Goal: Transaction & Acquisition: Purchase product/service

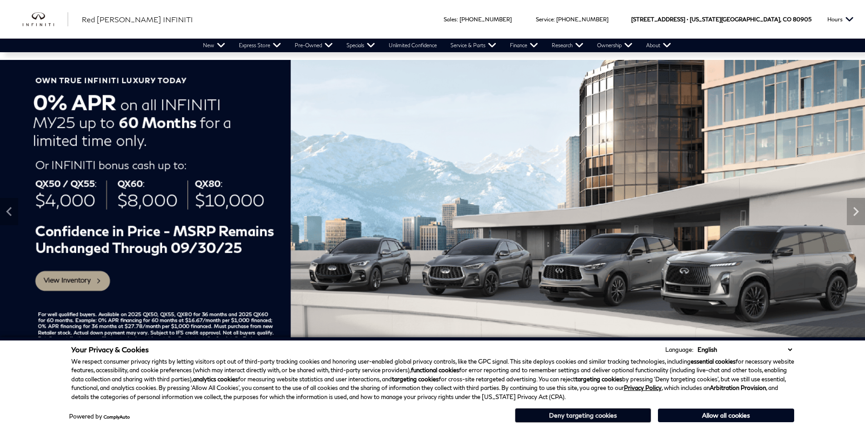
click at [570, 414] on button "Deny targeting cookies" at bounding box center [583, 415] width 136 height 15
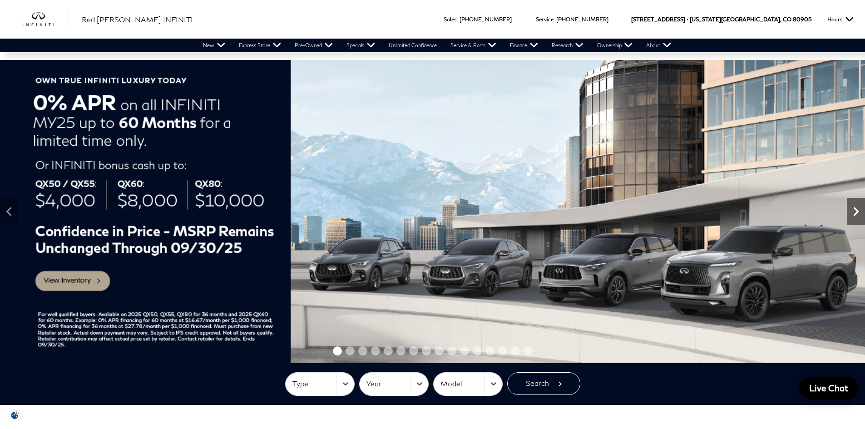
click at [857, 217] on icon "Next" at bounding box center [856, 211] width 18 height 18
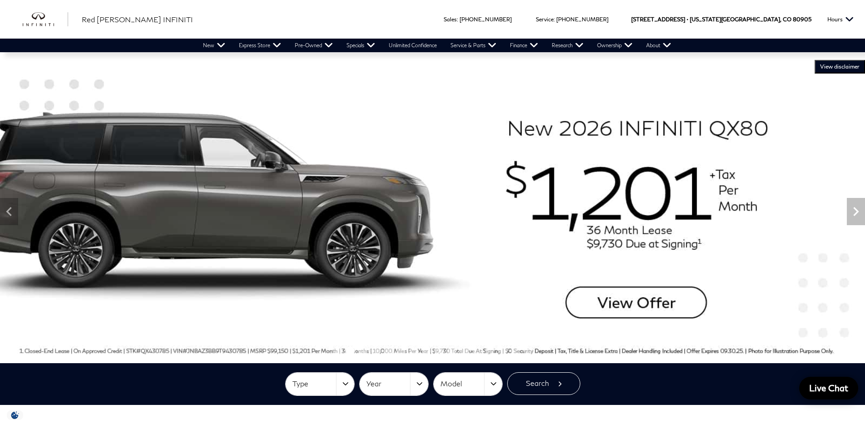
click at [845, 65] on span "VIEW DISCLAIMER" at bounding box center [839, 66] width 39 height 7
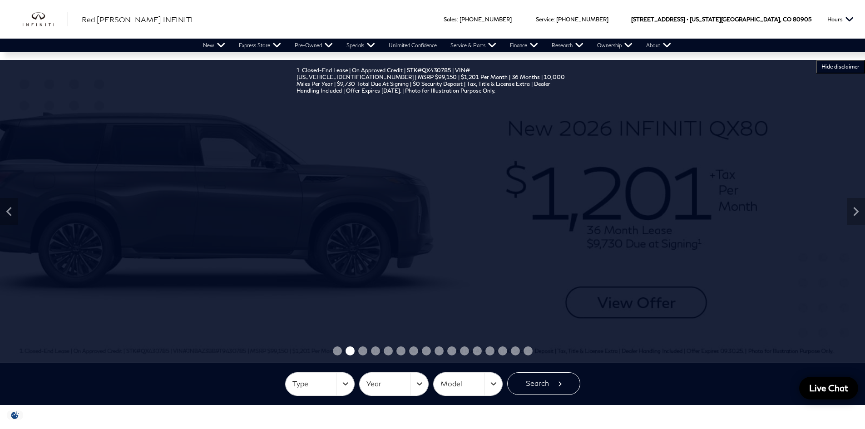
click at [692, 260] on div "1. Closed-End Lease | On Approved Credit | STK#QX430785 | VIN#[US_VEHICLE_IDENT…" at bounding box center [432, 211] width 865 height 303
click at [843, 62] on button "VIEW DISCLAIMER HIDE DISCLAIMER" at bounding box center [840, 67] width 49 height 14
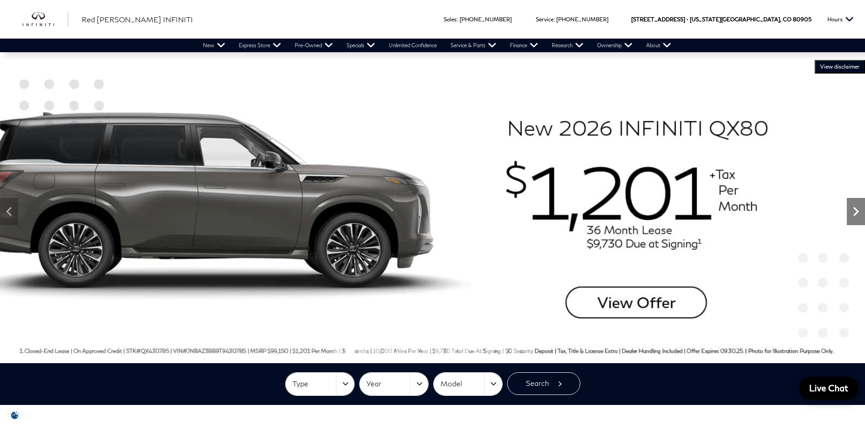
click at [854, 210] on icon "Next" at bounding box center [856, 211] width 18 height 18
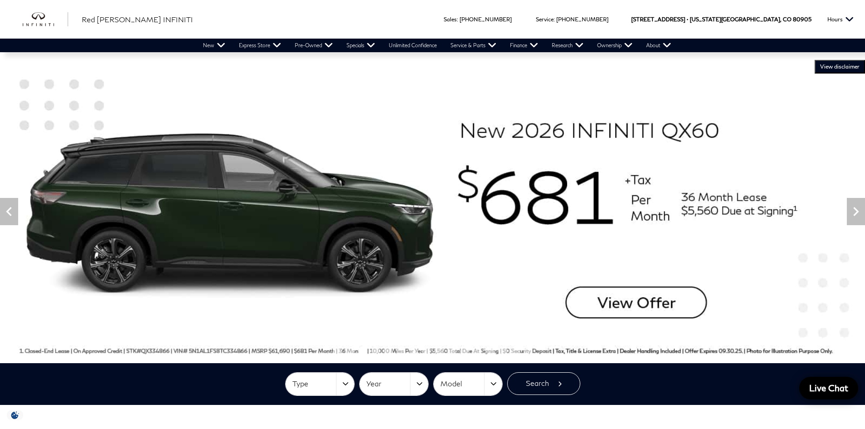
click at [840, 65] on span "VIEW DISCLAIMER" at bounding box center [839, 66] width 39 height 7
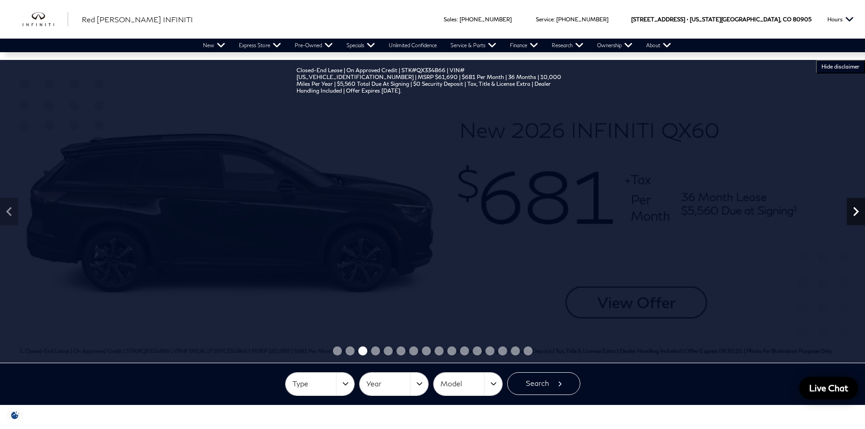
click at [857, 216] on icon "Next" at bounding box center [856, 211] width 18 height 18
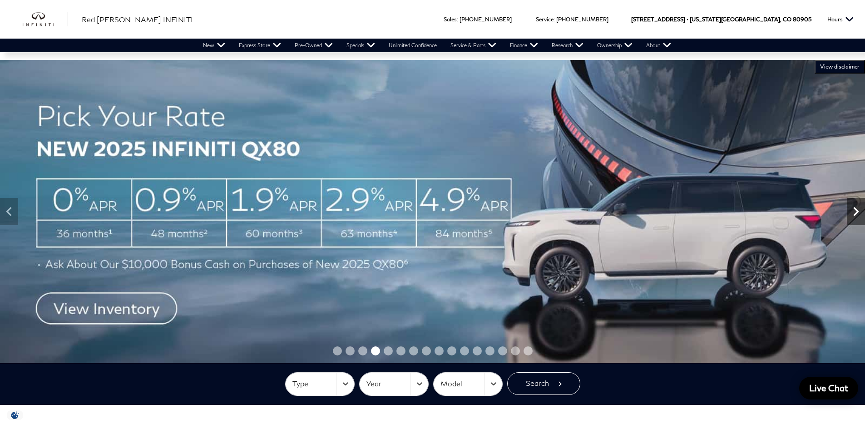
click at [857, 216] on icon "Next" at bounding box center [856, 211] width 18 height 18
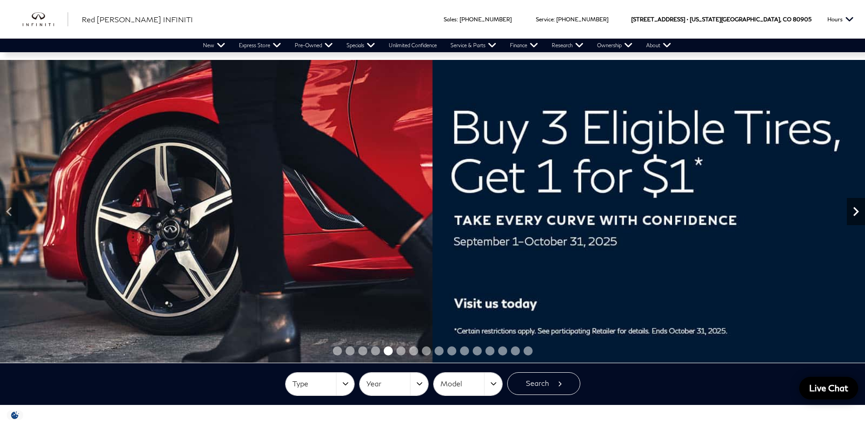
click at [857, 216] on icon "Next" at bounding box center [856, 211] width 18 height 18
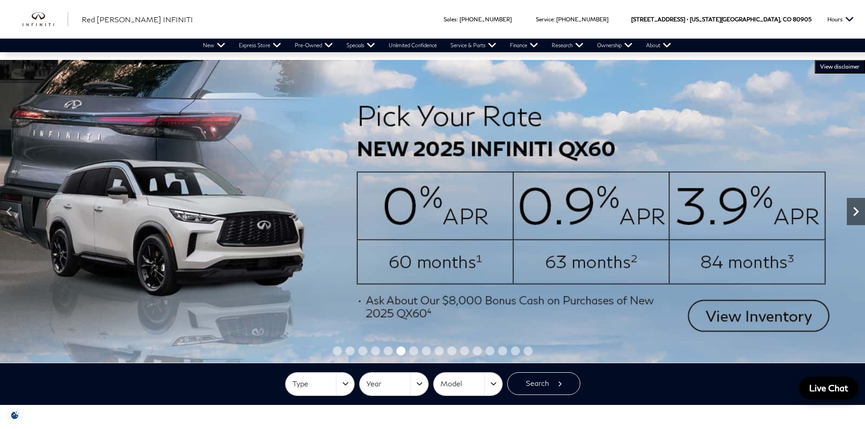
click at [857, 216] on icon "Next" at bounding box center [856, 211] width 18 height 18
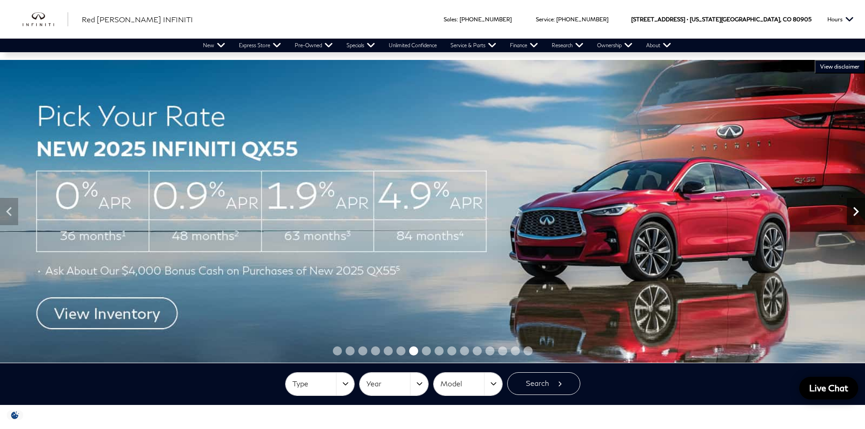
click at [857, 216] on icon "Next" at bounding box center [856, 211] width 18 height 18
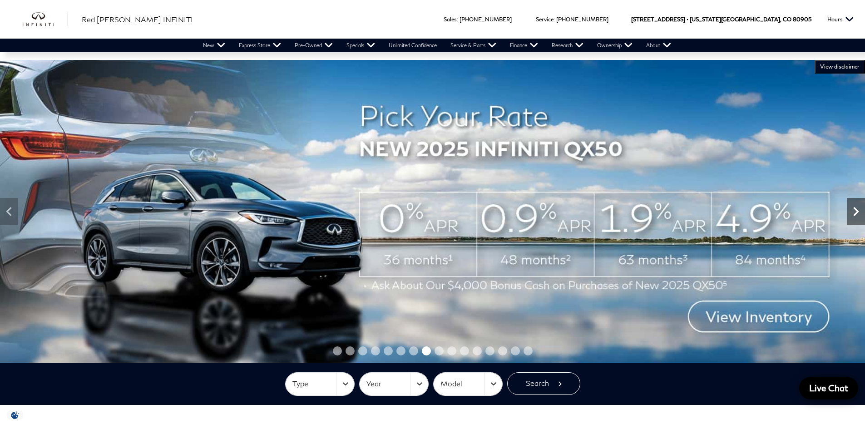
click at [857, 217] on icon "Next" at bounding box center [856, 211] width 18 height 18
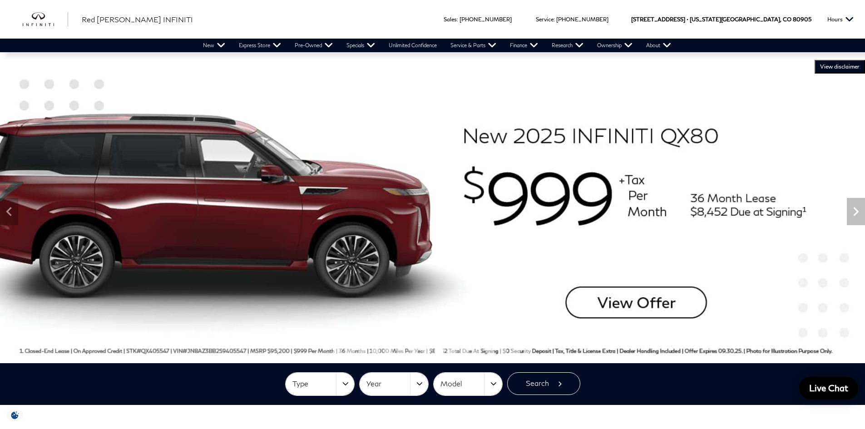
click at [840, 64] on span "VIEW DISCLAIMER" at bounding box center [839, 66] width 39 height 7
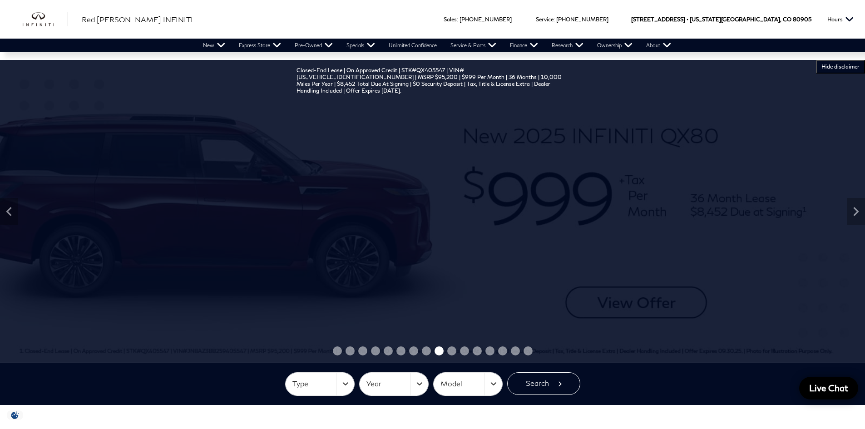
click at [840, 64] on span "HIDE DISCLAIMER" at bounding box center [840, 66] width 38 height 7
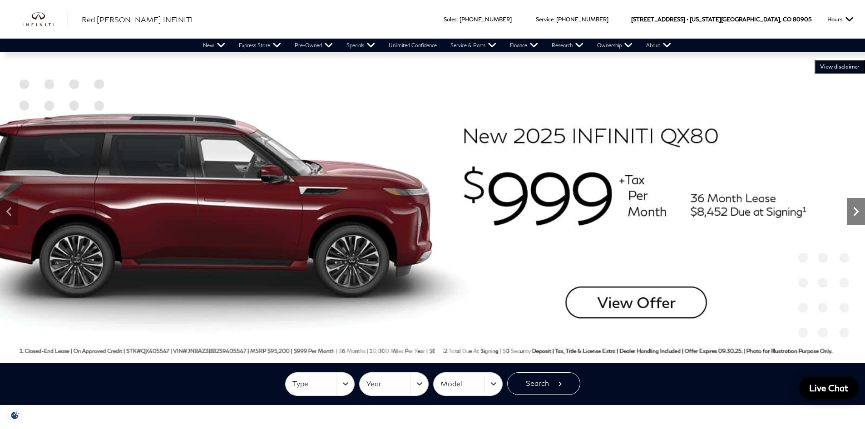
click at [854, 218] on icon "Next" at bounding box center [856, 211] width 18 height 18
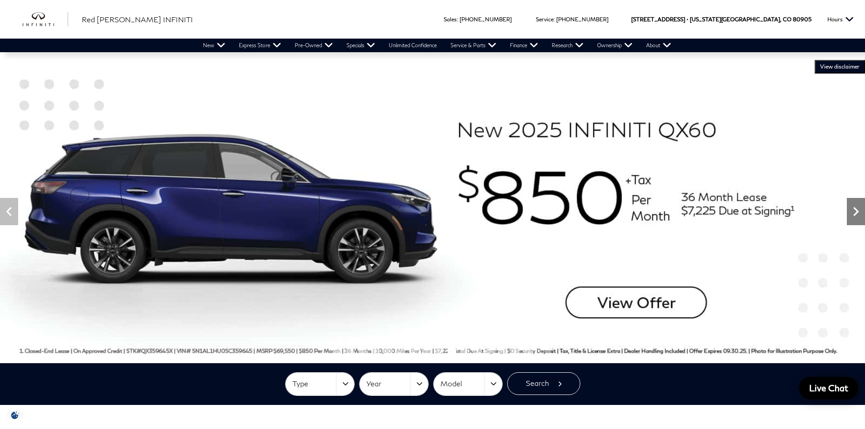
click at [858, 213] on icon "Next" at bounding box center [856, 211] width 18 height 18
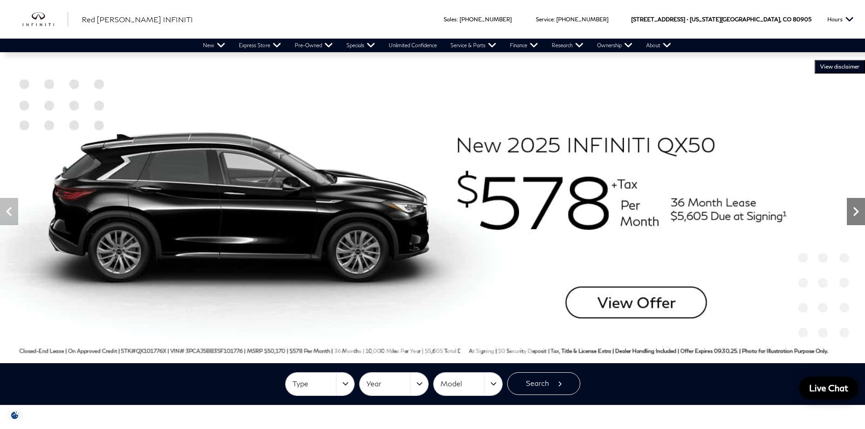
click at [842, 258] on div at bounding box center [432, 211] width 865 height 303
click at [838, 61] on button "VIEW DISCLAIMER HIDE DISCLAIMER" at bounding box center [839, 67] width 50 height 14
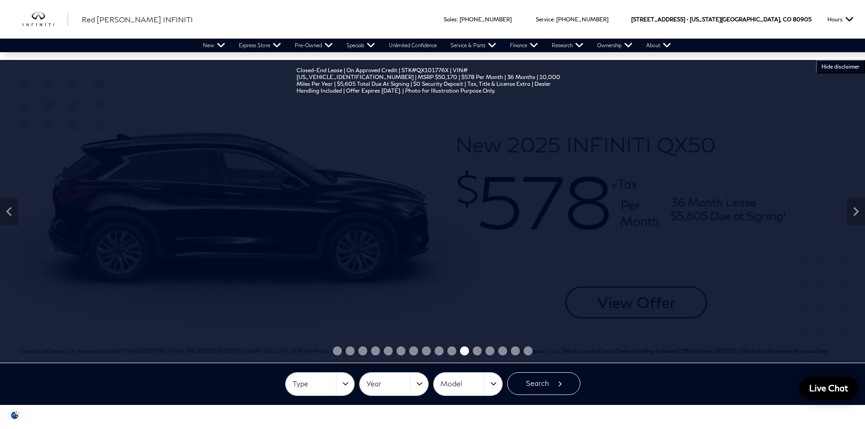
click at [839, 65] on span "HIDE DISCLAIMER" at bounding box center [840, 66] width 38 height 7
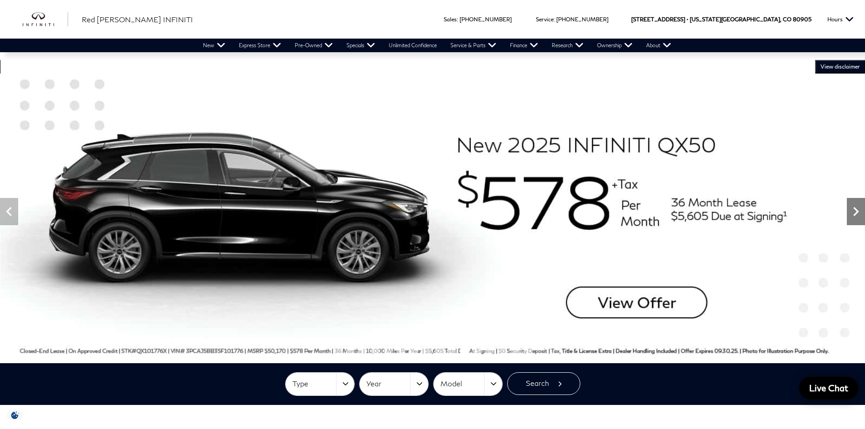
click at [852, 220] on icon "Next" at bounding box center [856, 211] width 18 height 18
click at [860, 215] on icon "Next" at bounding box center [856, 211] width 18 height 18
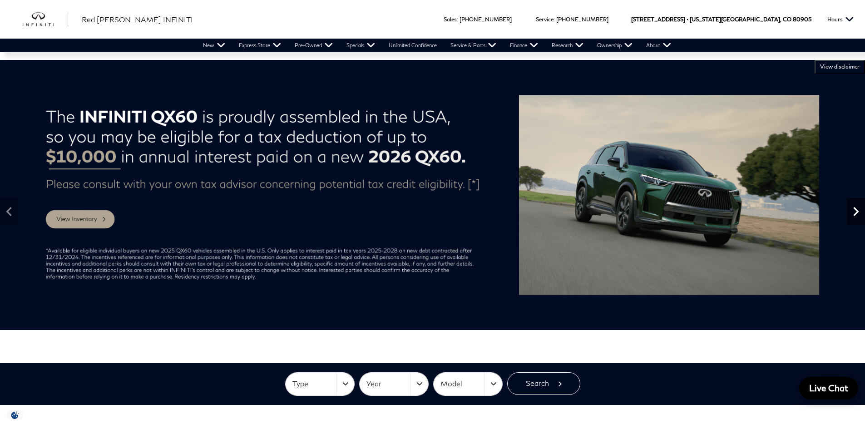
click at [860, 215] on icon "Next" at bounding box center [856, 211] width 18 height 18
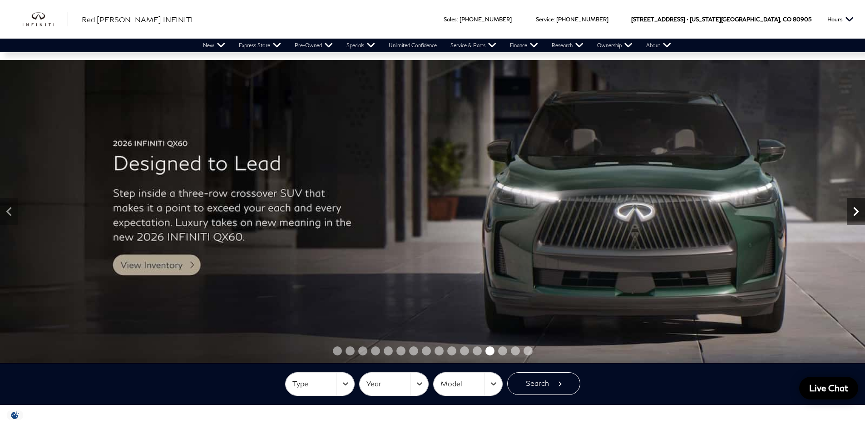
click at [860, 215] on icon "Next" at bounding box center [856, 211] width 18 height 18
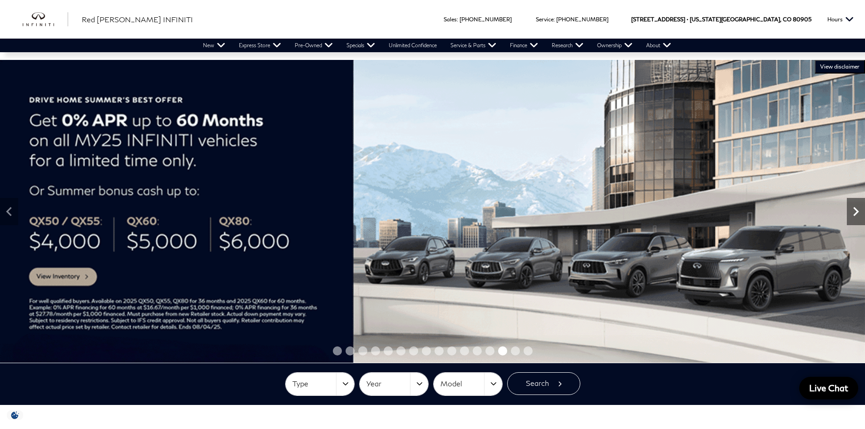
click at [860, 215] on icon "Next" at bounding box center [856, 211] width 18 height 18
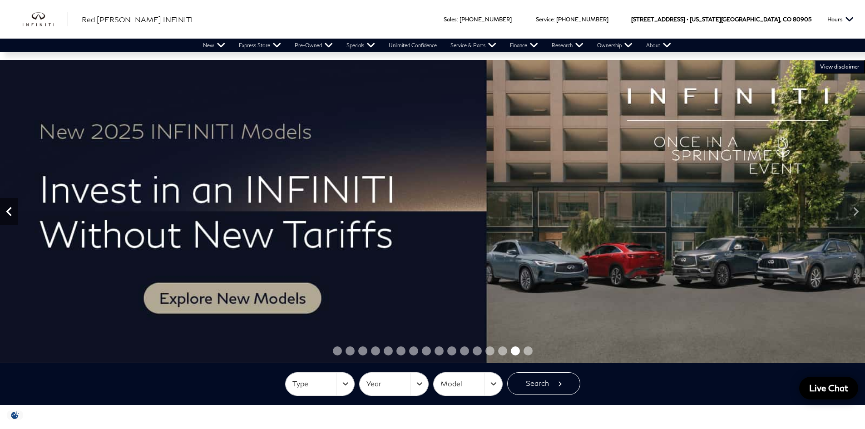
click at [8, 218] on icon "Previous" at bounding box center [9, 211] width 18 height 18
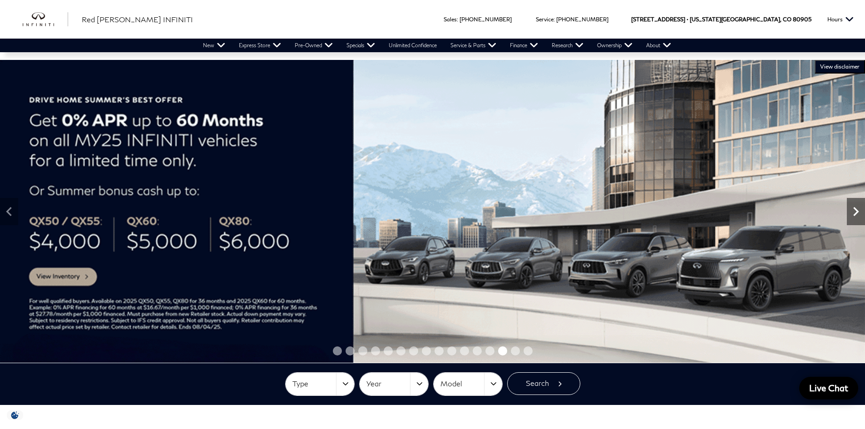
click at [855, 214] on icon "Next" at bounding box center [855, 211] width 5 height 9
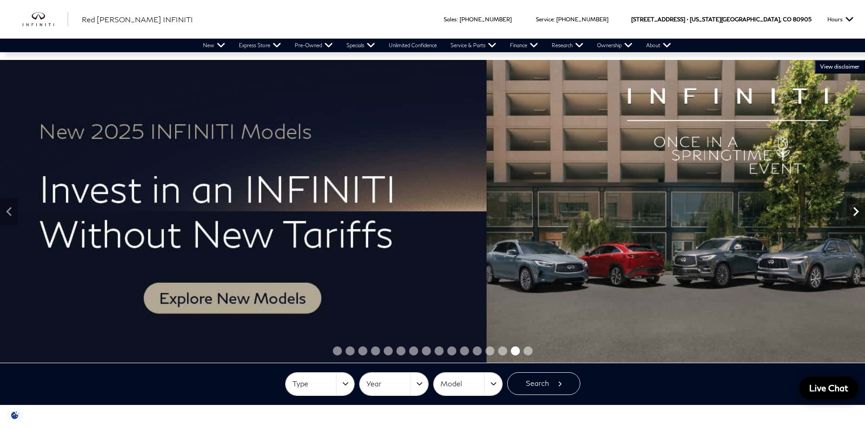
click at [855, 214] on icon "Next" at bounding box center [855, 211] width 5 height 9
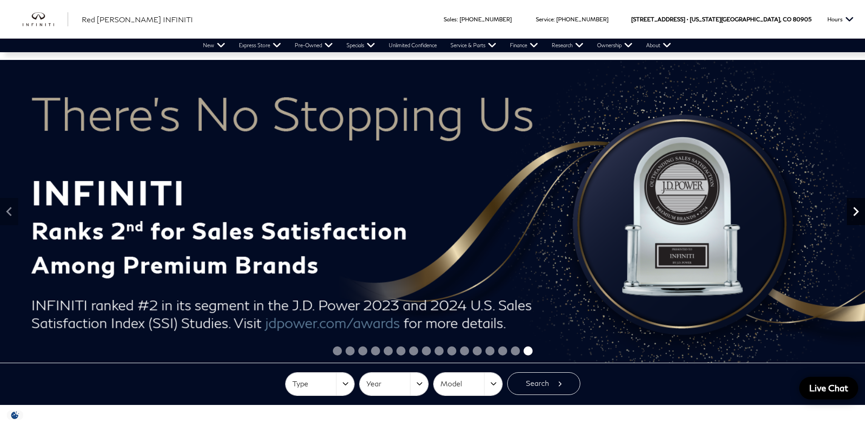
click at [855, 214] on icon "Next" at bounding box center [855, 211] width 5 height 9
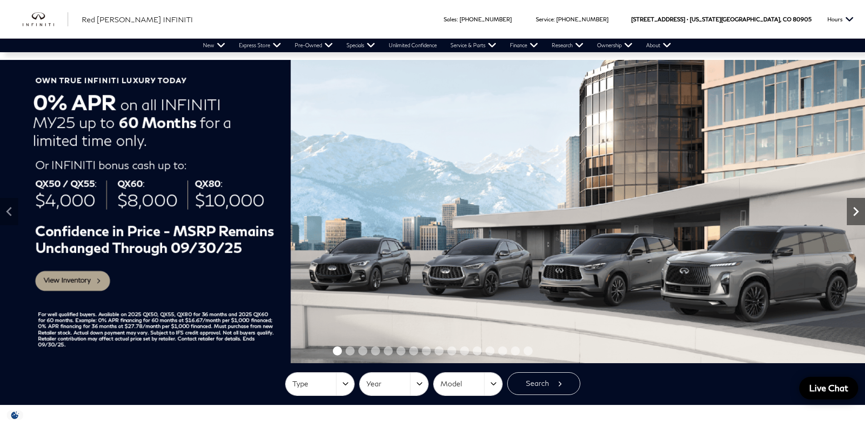
click at [855, 214] on icon "Next" at bounding box center [855, 211] width 5 height 9
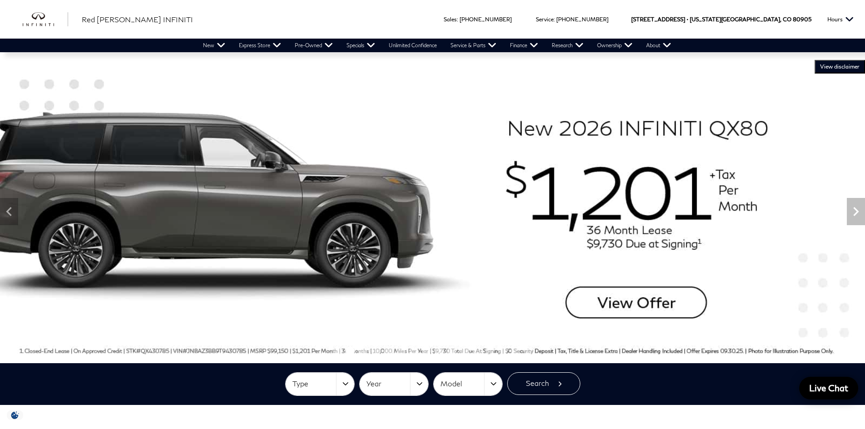
click at [831, 67] on span "VIEW DISCLAIMER" at bounding box center [839, 66] width 39 height 7
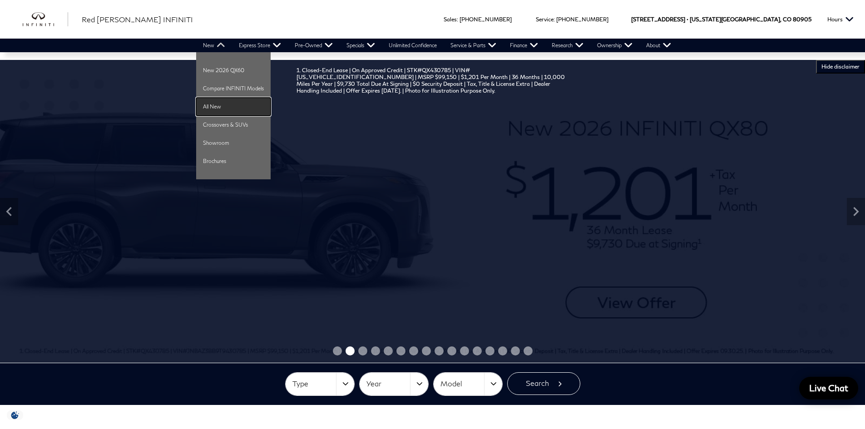
click at [210, 108] on link "All New" at bounding box center [233, 107] width 74 height 18
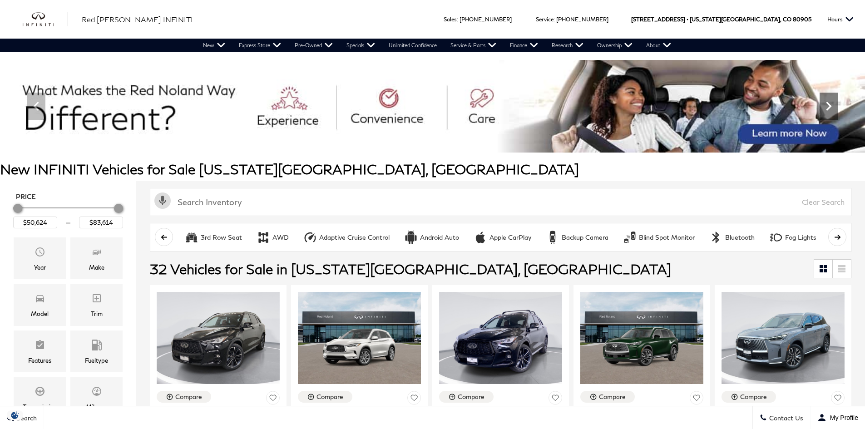
click at [829, 105] on icon "Next" at bounding box center [828, 106] width 5 height 9
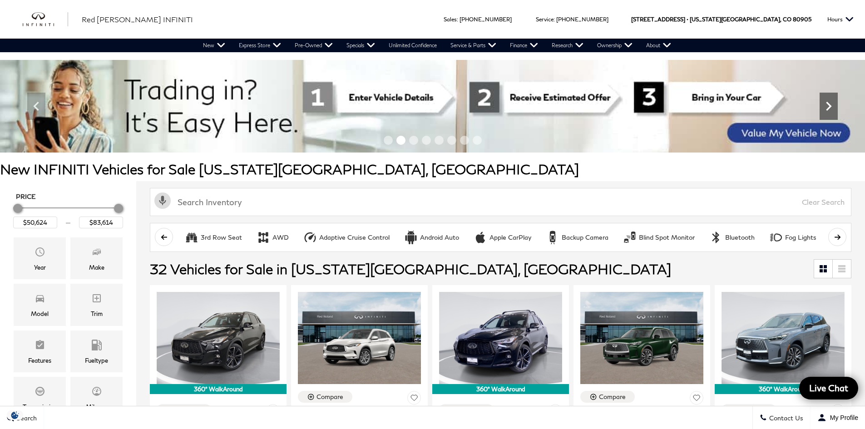
click at [829, 105] on icon "Next" at bounding box center [828, 106] width 5 height 9
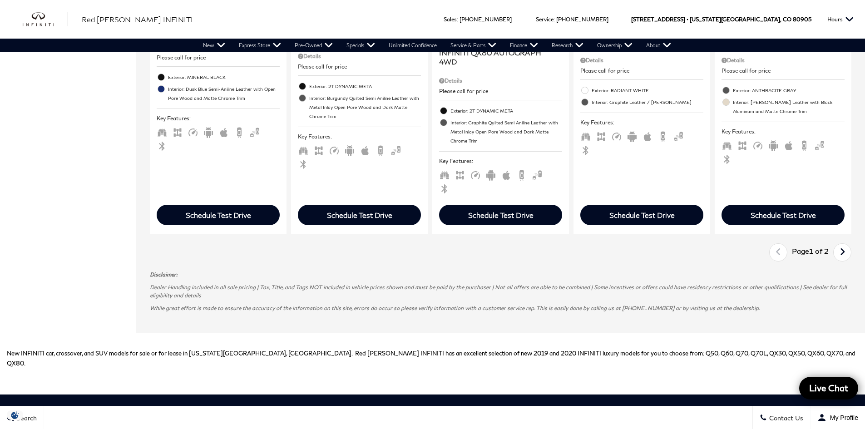
scroll to position [1543, 0]
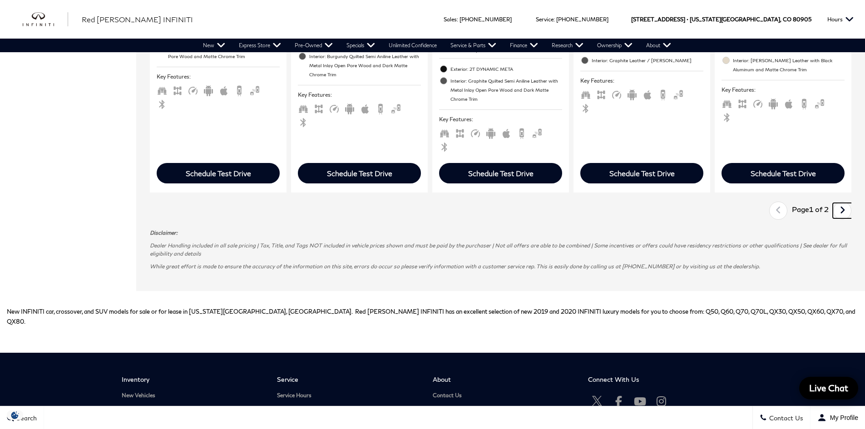
click at [845, 203] on icon "next page" at bounding box center [842, 210] width 6 height 15
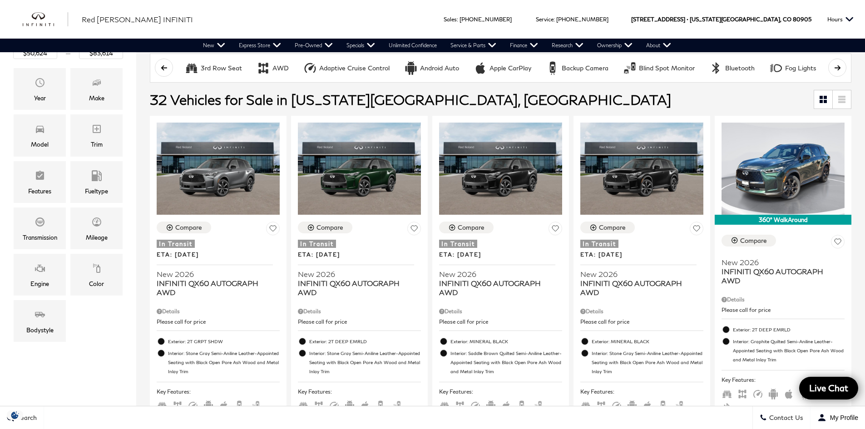
scroll to position [182, 0]
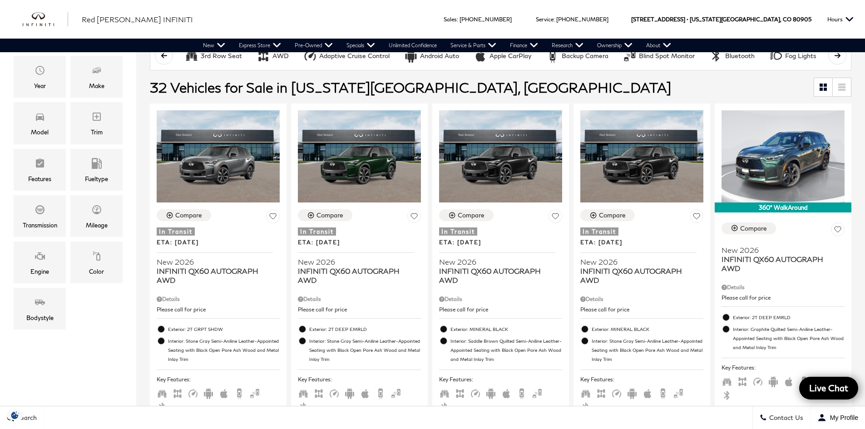
click at [588, 86] on span "32 Vehicles for Sale in Colorado Springs, CO" at bounding box center [482, 87] width 664 height 18
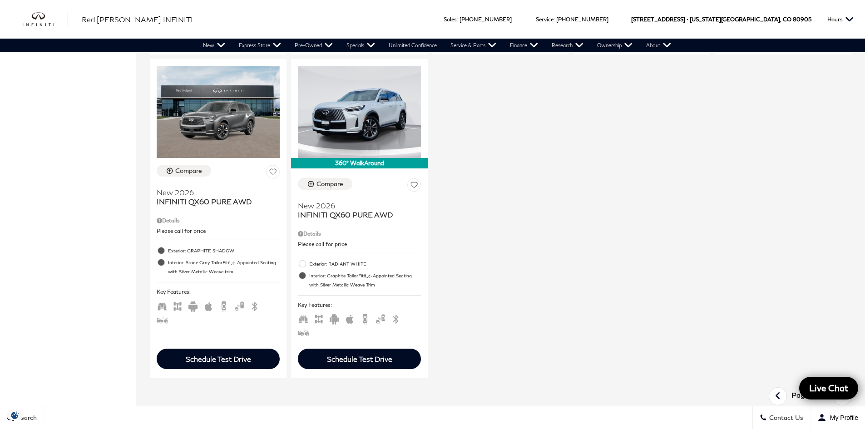
scroll to position [999, 0]
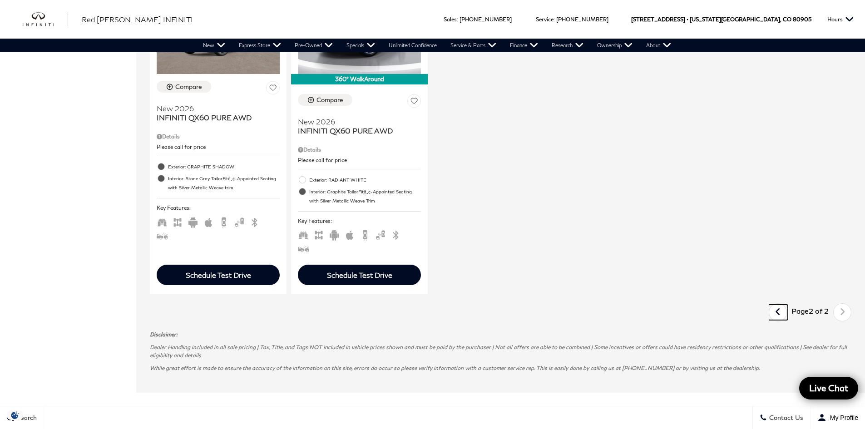
click at [781, 305] on icon "previous page" at bounding box center [778, 312] width 6 height 15
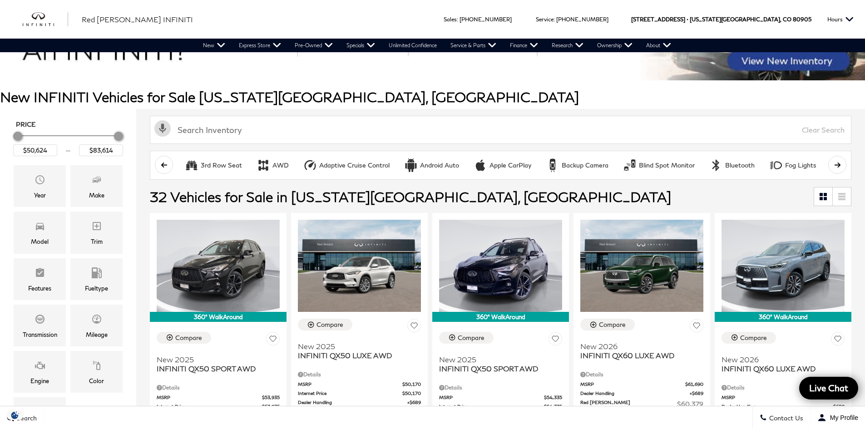
scroll to position [272, 0]
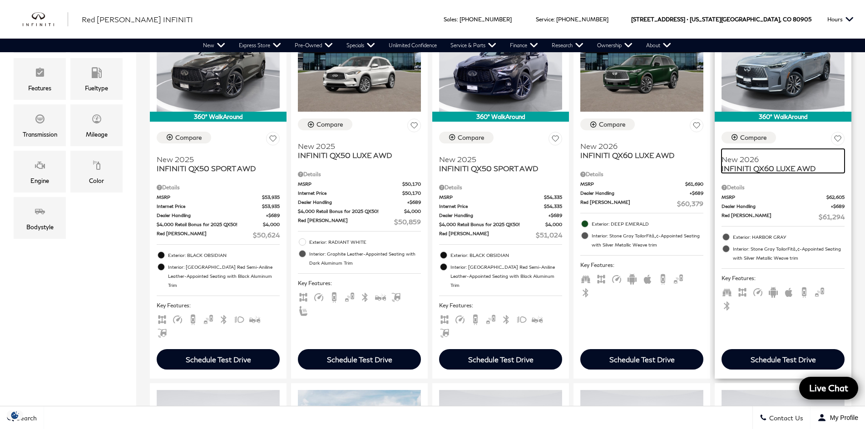
click at [774, 163] on span "New 2026" at bounding box center [779, 159] width 116 height 9
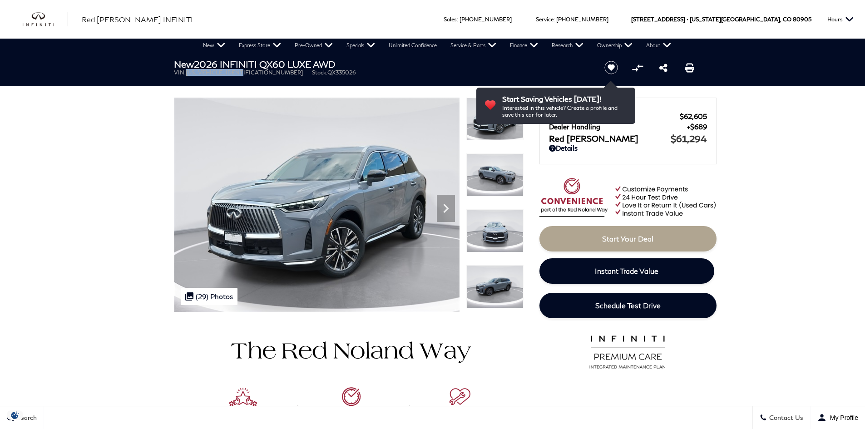
click at [609, 63] on icon "Save vehicle" at bounding box center [611, 68] width 15 height 14
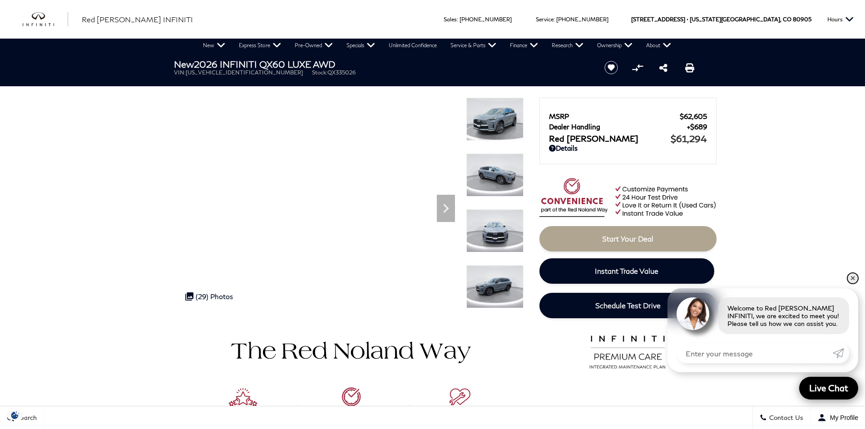
click at [854, 278] on link "✕" at bounding box center [852, 278] width 11 height 11
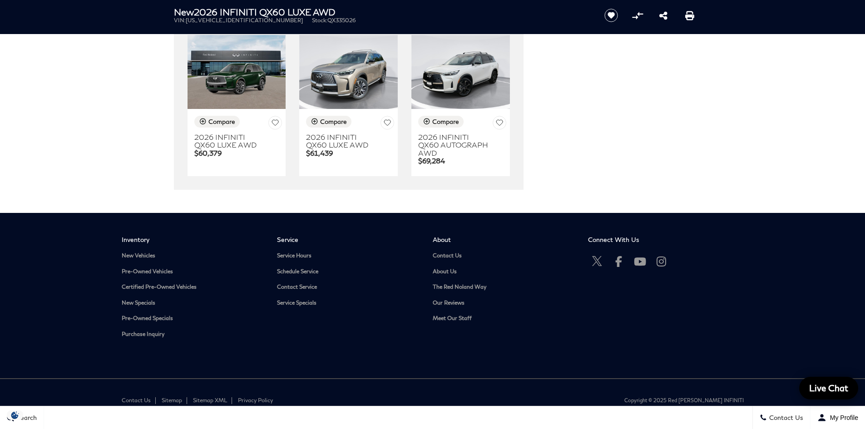
scroll to position [1952, 0]
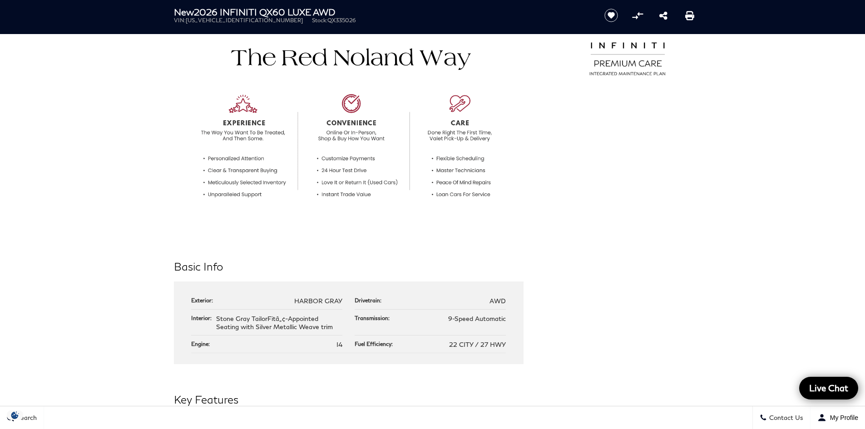
scroll to position [0, 0]
